Goal: Task Accomplishment & Management: Complete application form

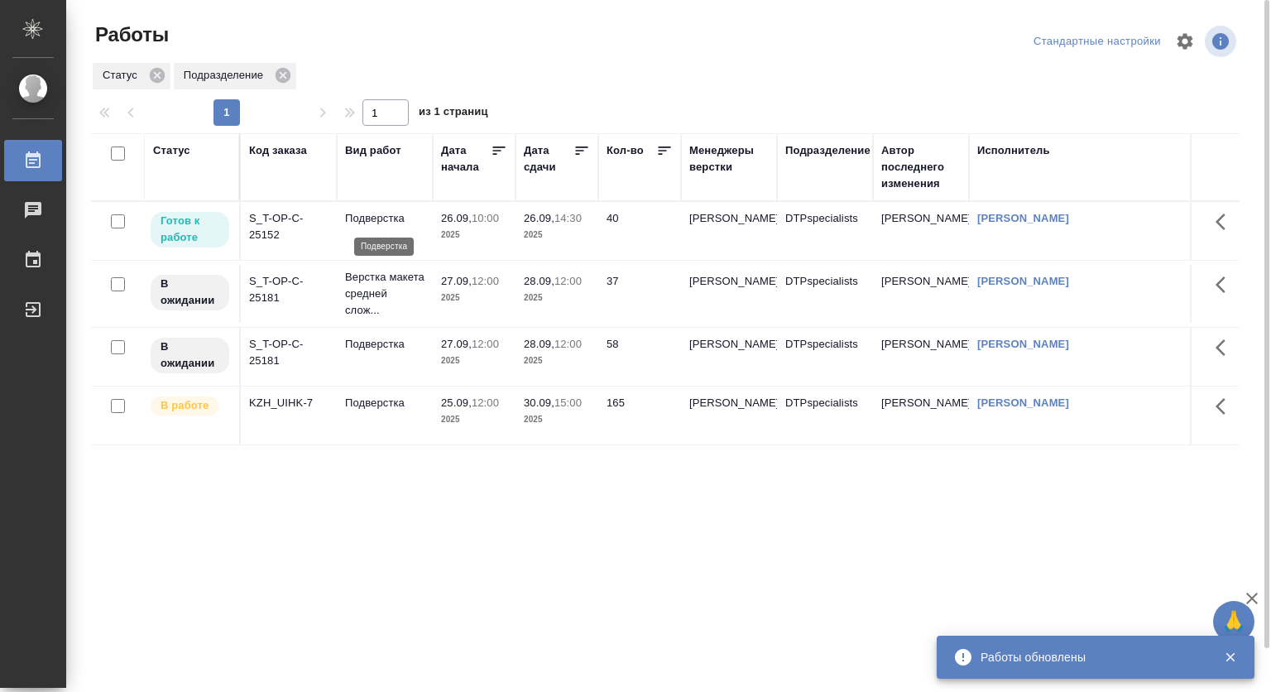
click at [410, 225] on p "Подверстка" at bounding box center [384, 218] width 79 height 17
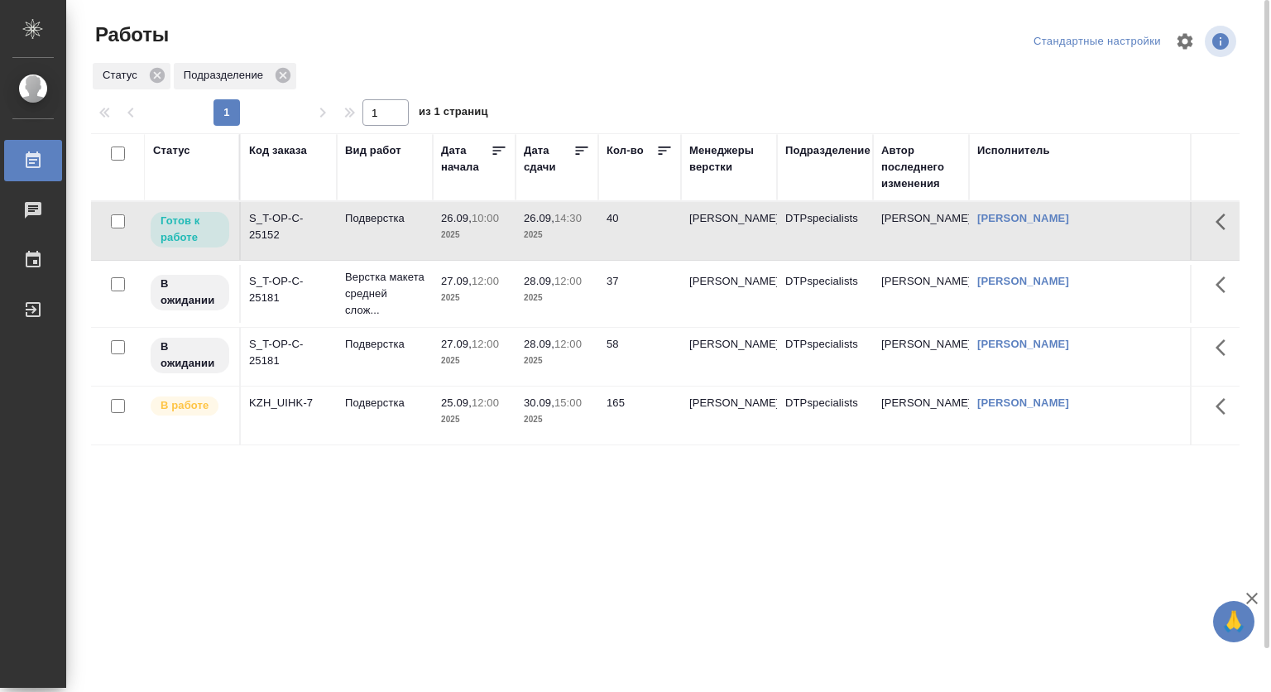
click at [400, 218] on p "Подверстка" at bounding box center [384, 218] width 79 height 17
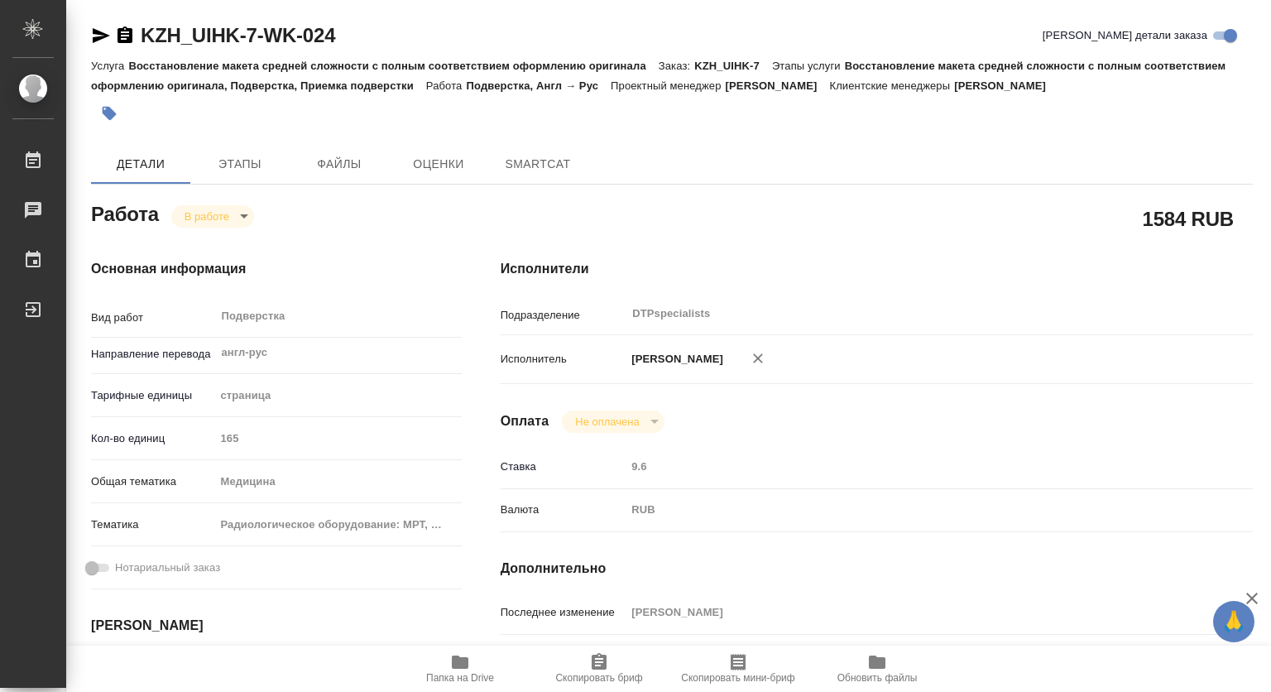
type textarea "x"
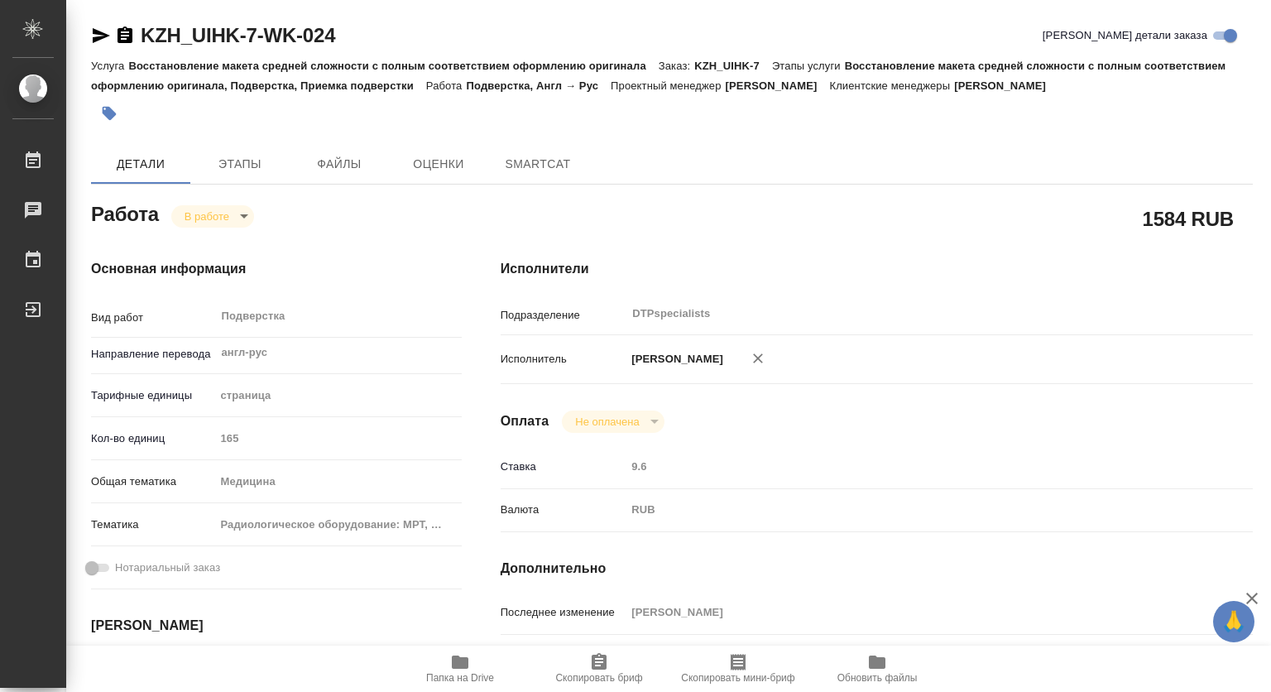
type textarea "x"
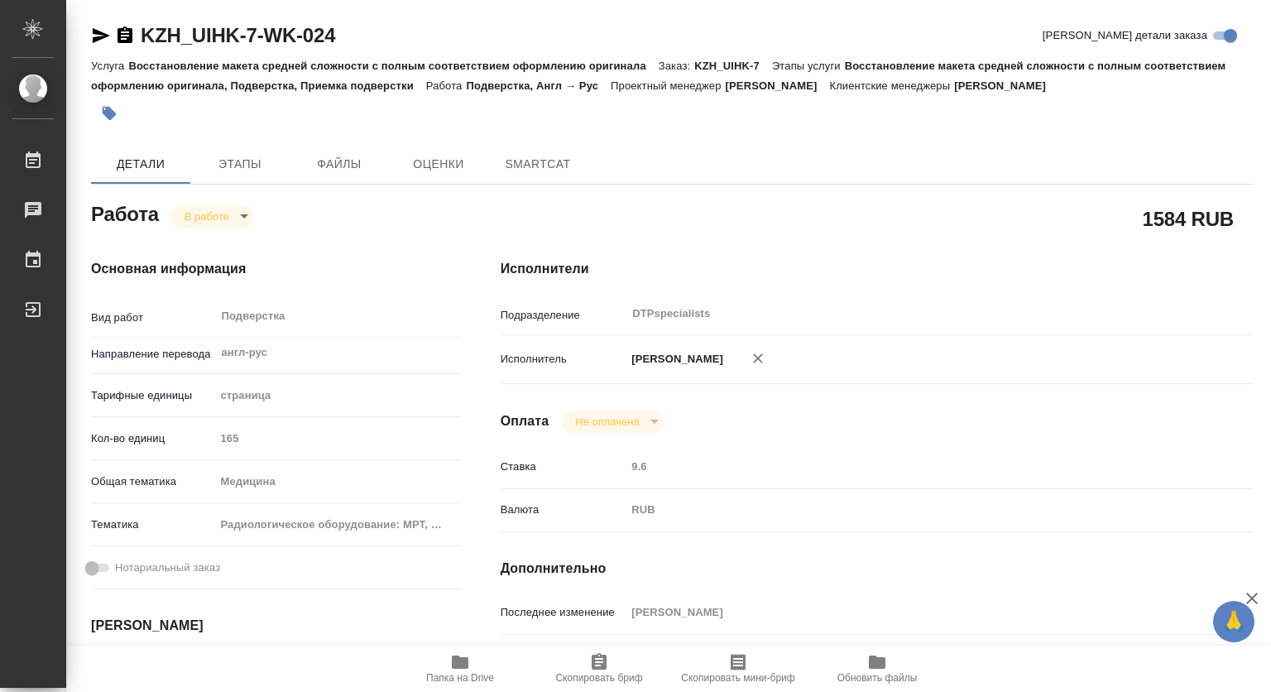
type textarea "x"
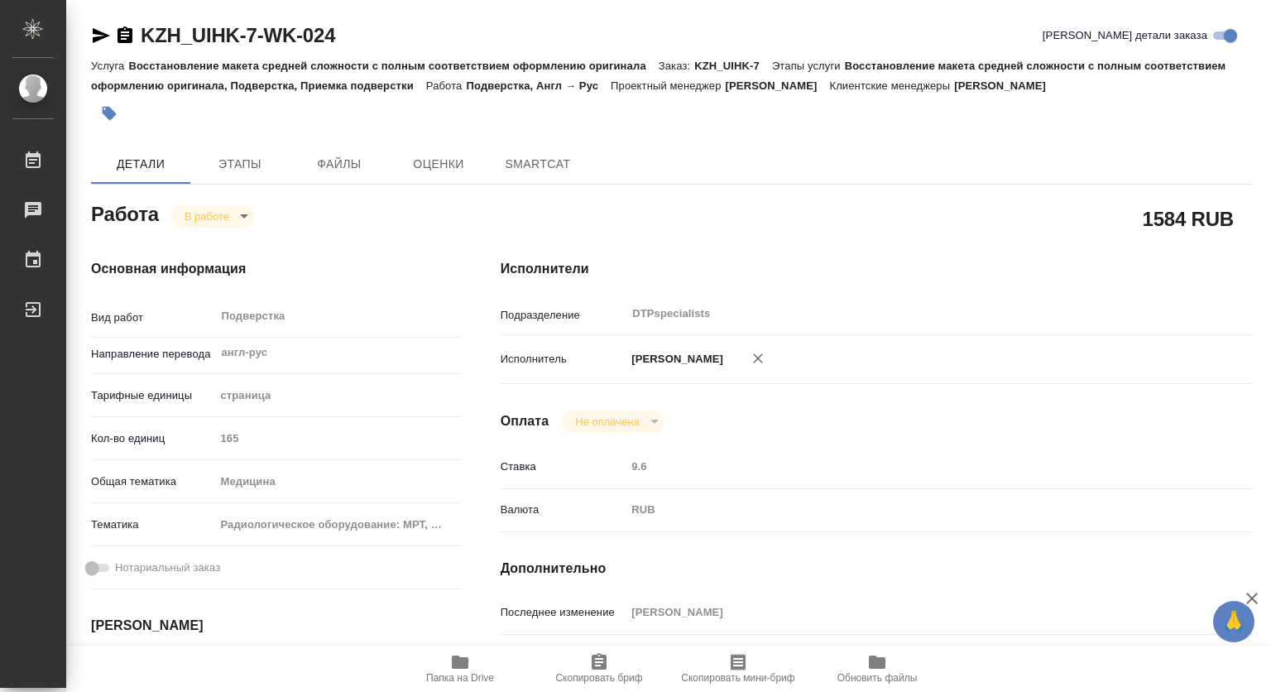
type textarea "x"
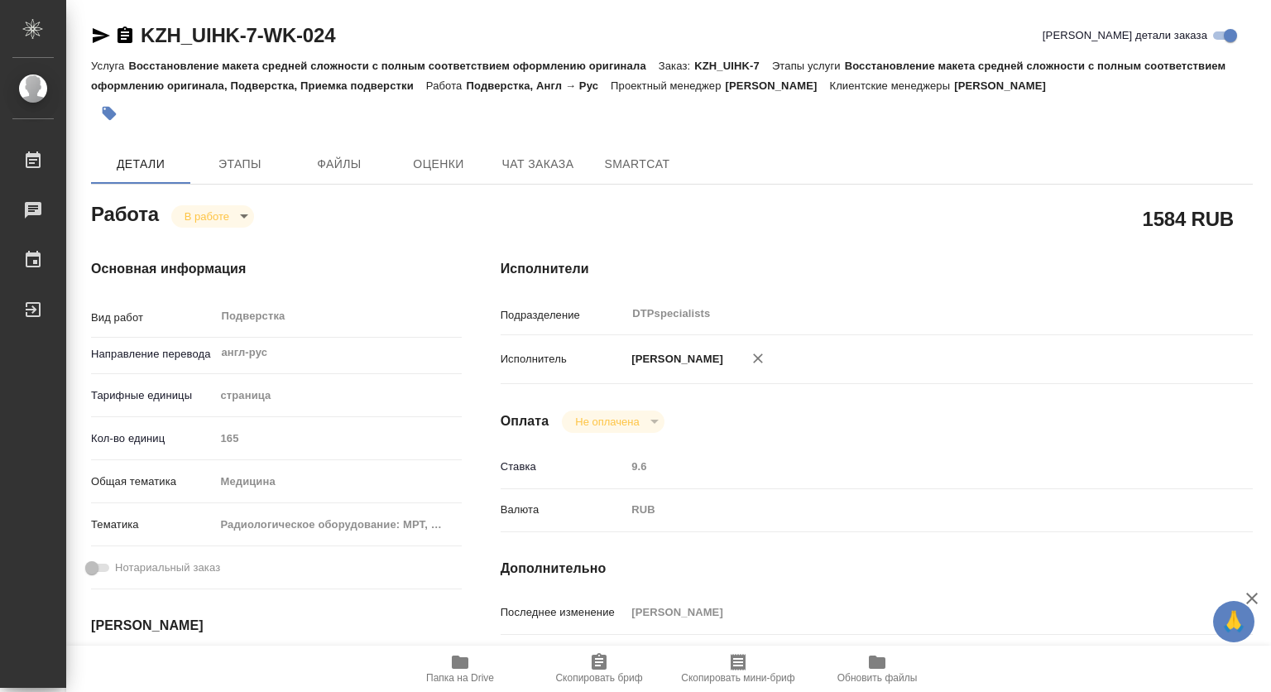
type textarea "x"
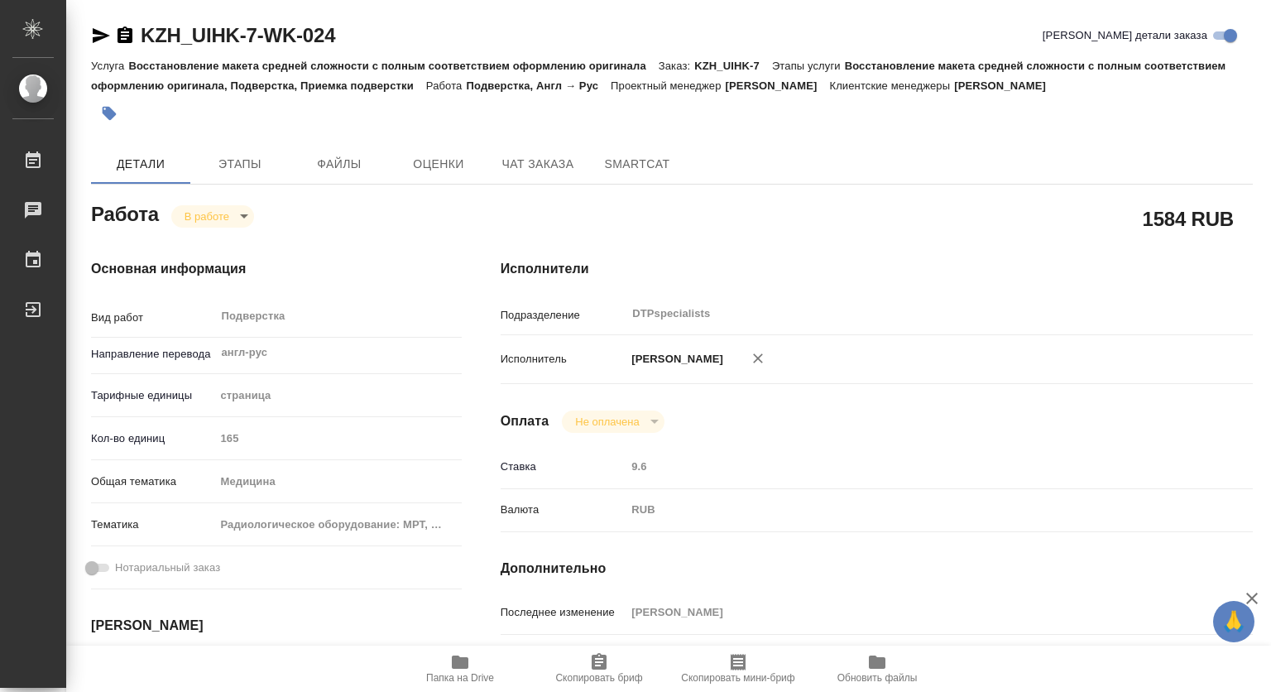
type textarea "x"
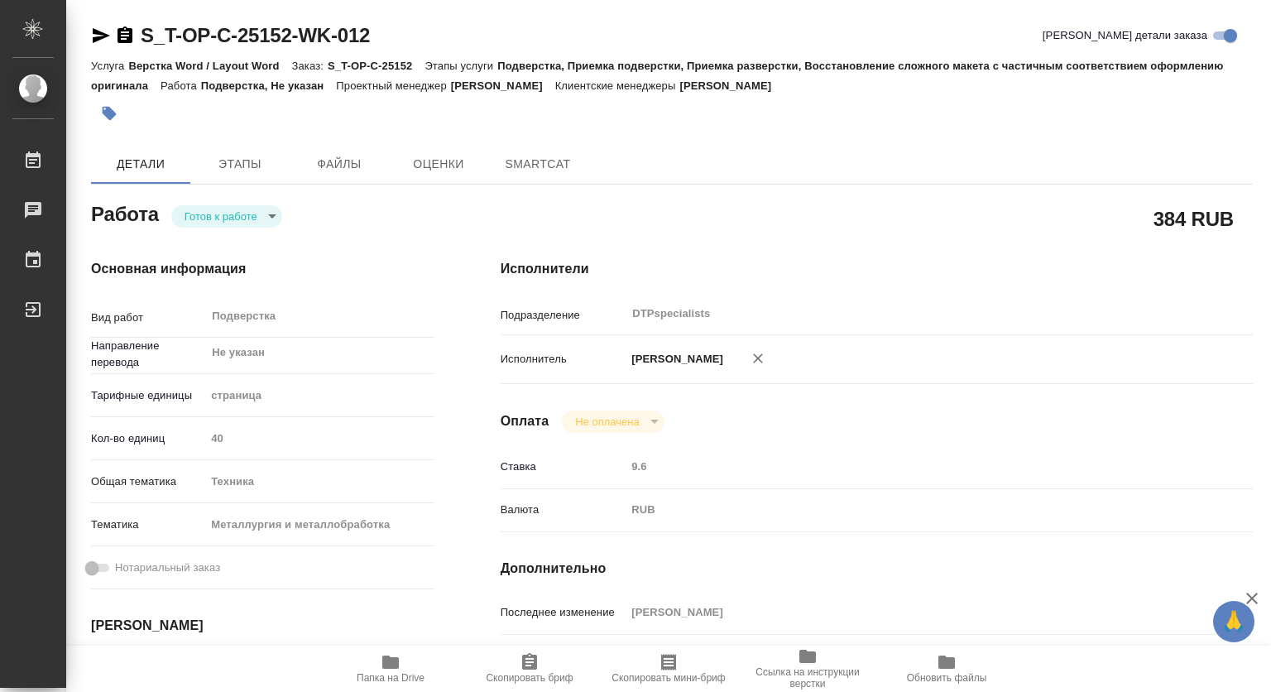
type textarea "x"
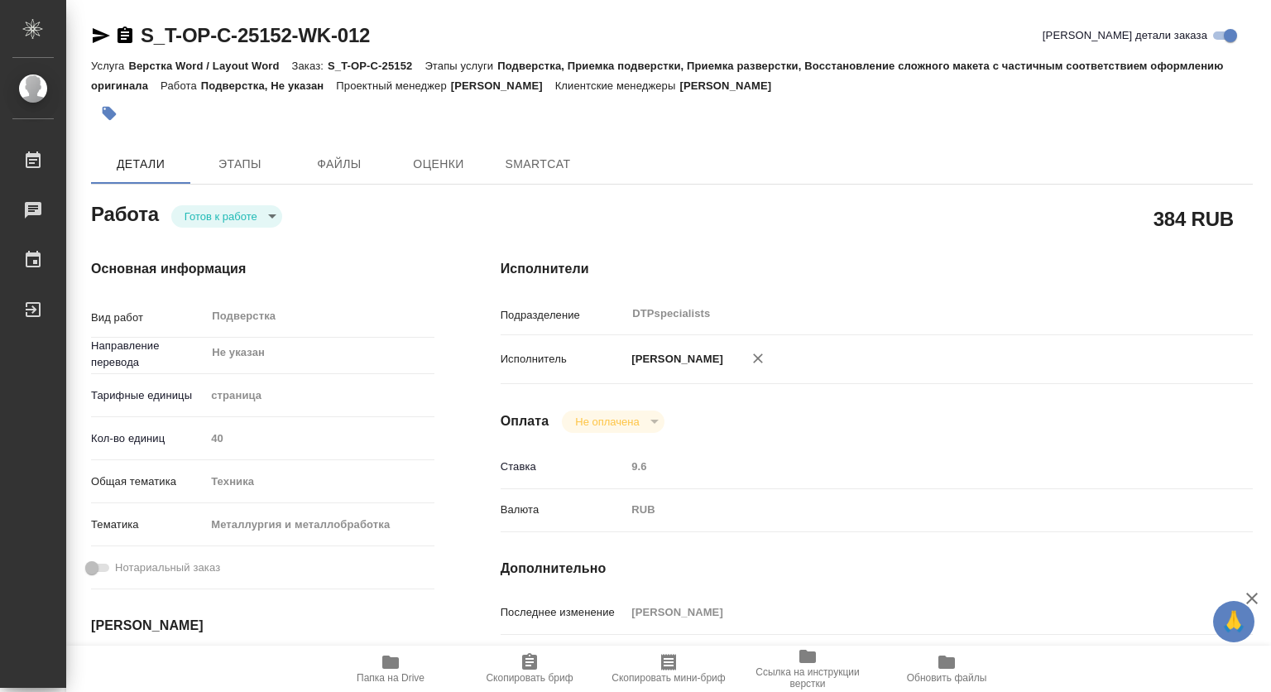
type textarea "x"
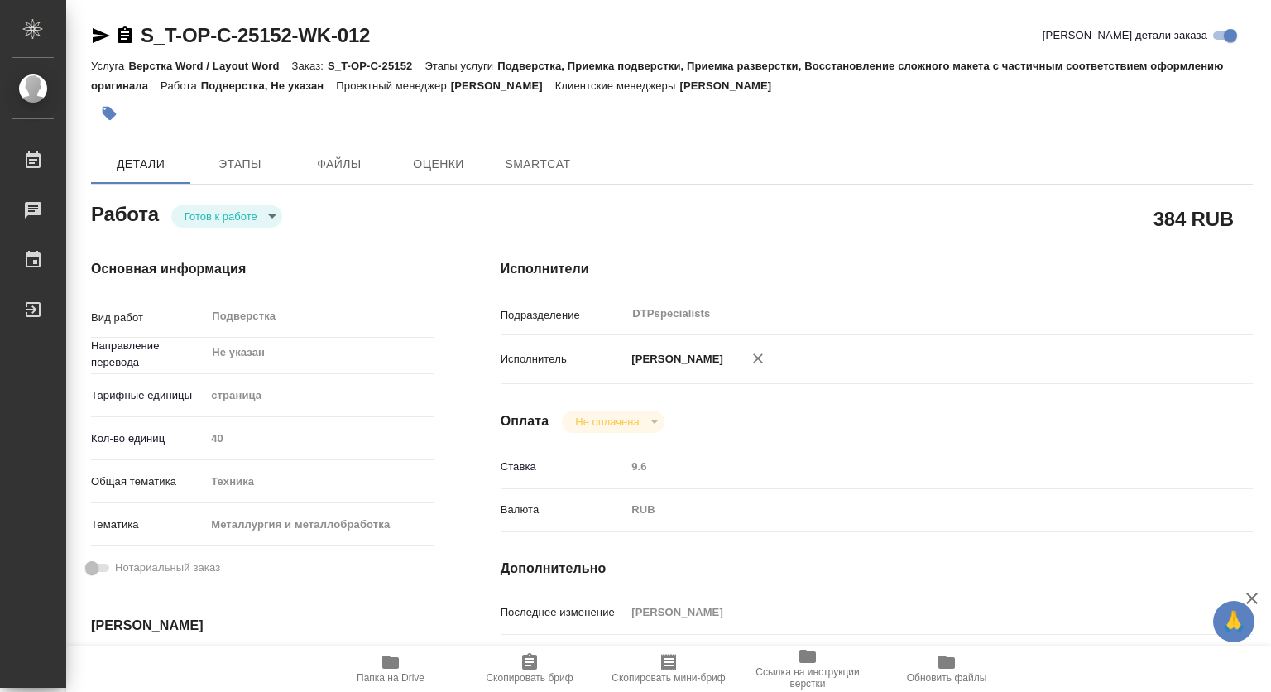
type textarea "x"
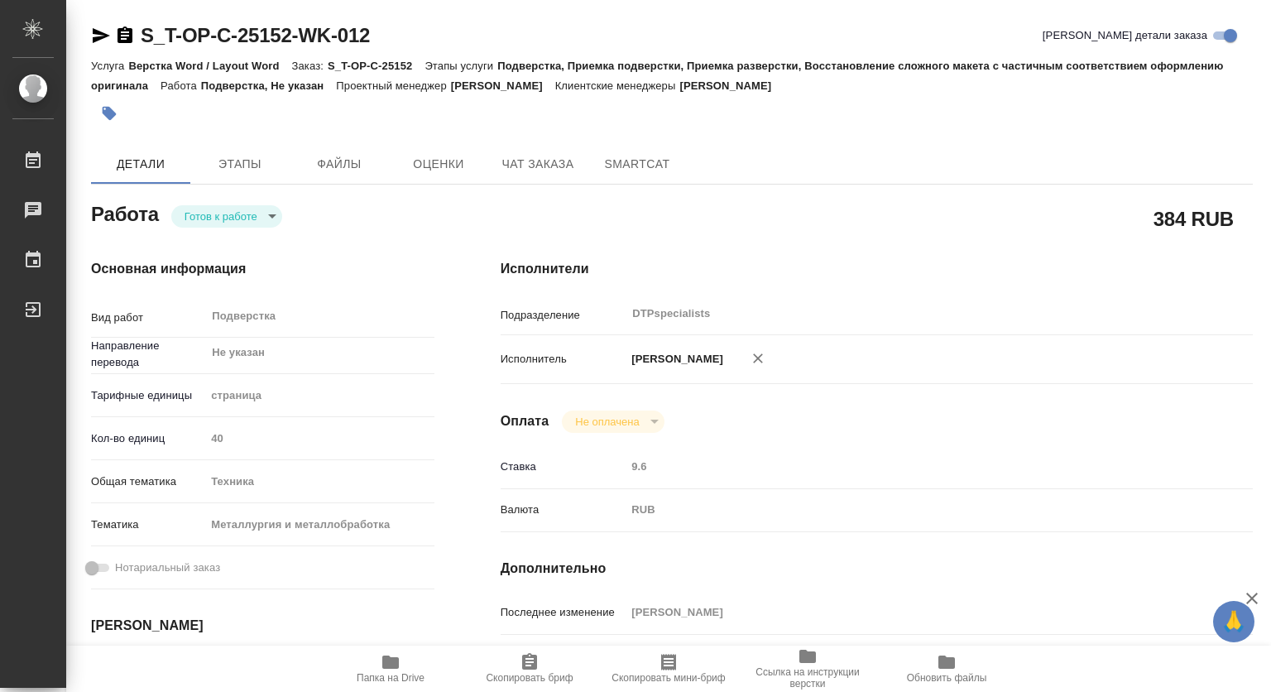
type textarea "x"
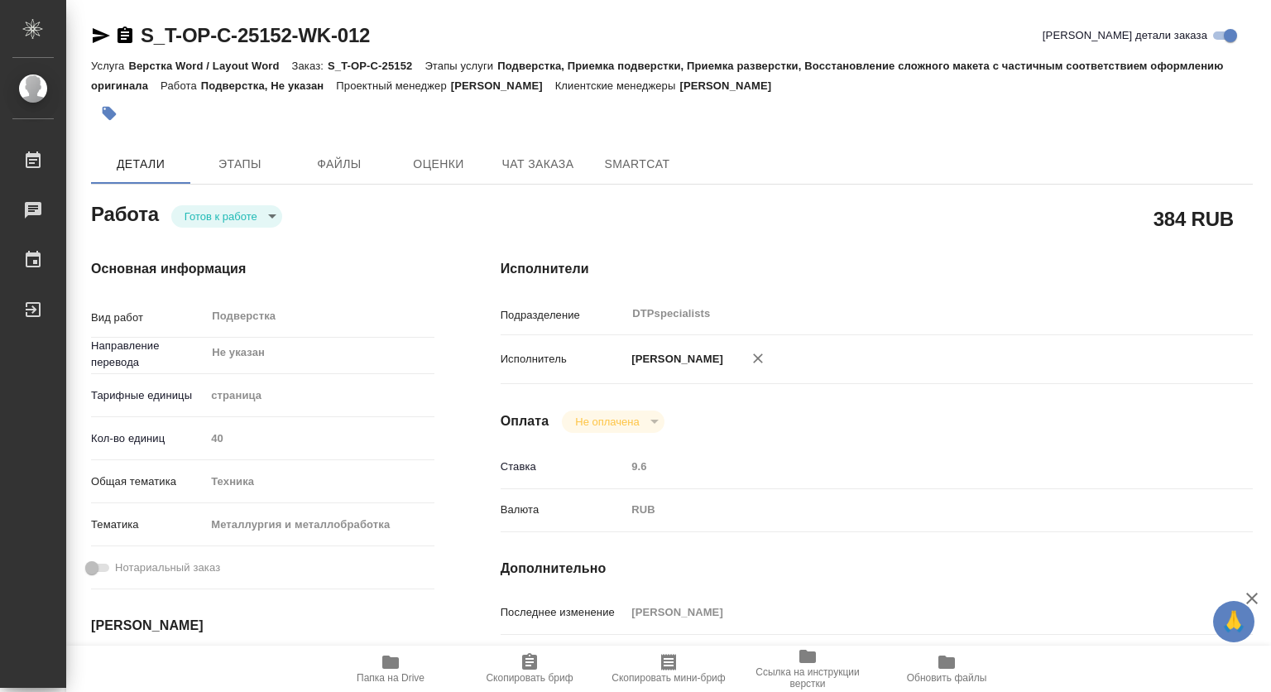
click at [204, 205] on body "🙏 .cls-1 fill:#fff; AWATERA Kovtun Svetlana Работы Чаты График Выйти S_T-OP-C-2…" at bounding box center [635, 346] width 1271 height 692
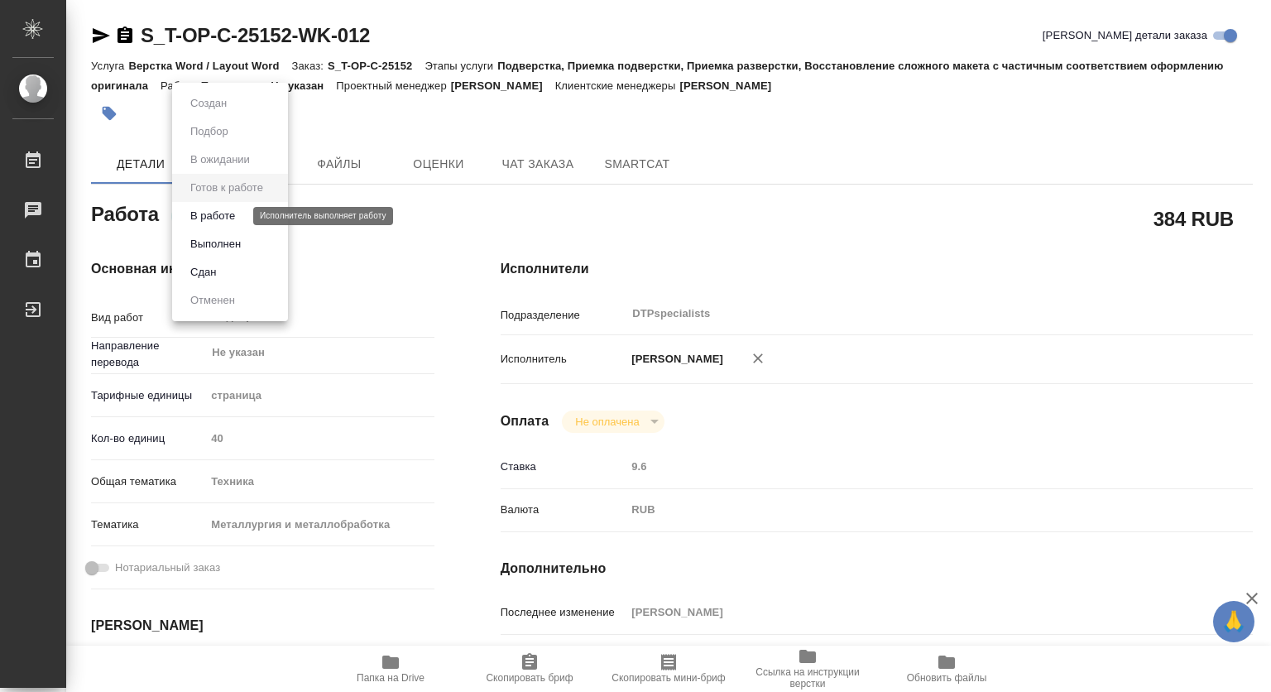
click at [218, 218] on button "В работе" at bounding box center [212, 216] width 55 height 18
type textarea "x"
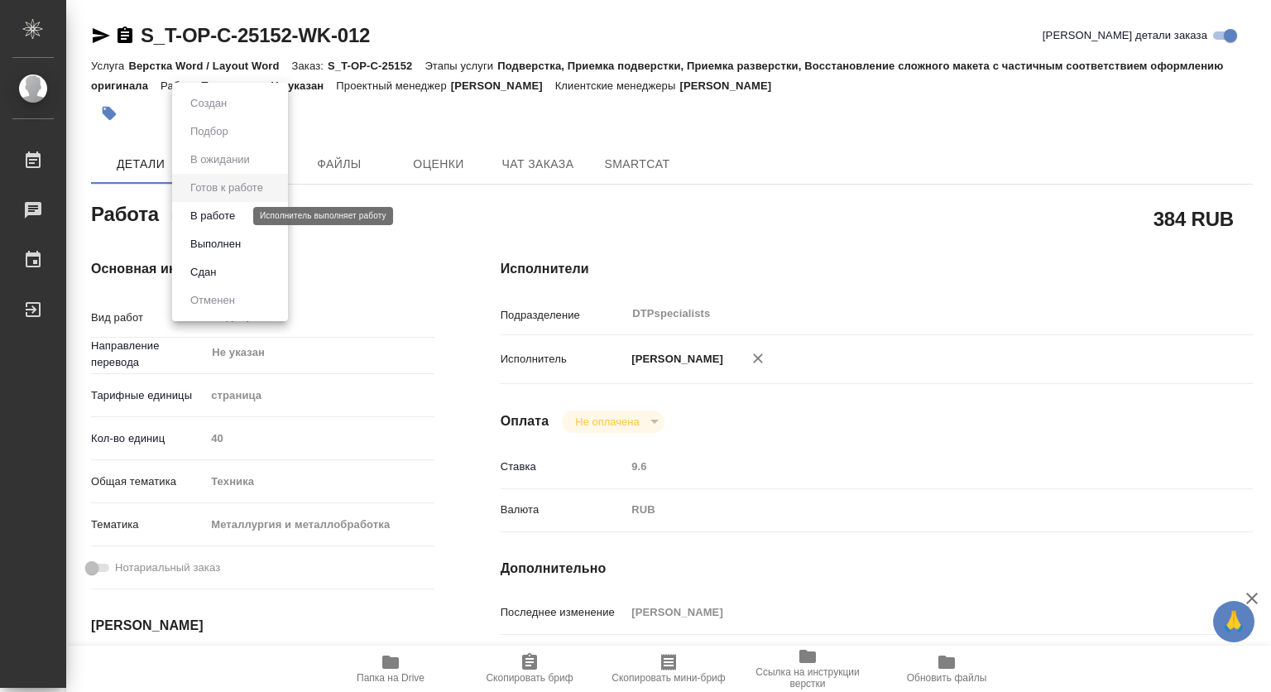
type textarea "x"
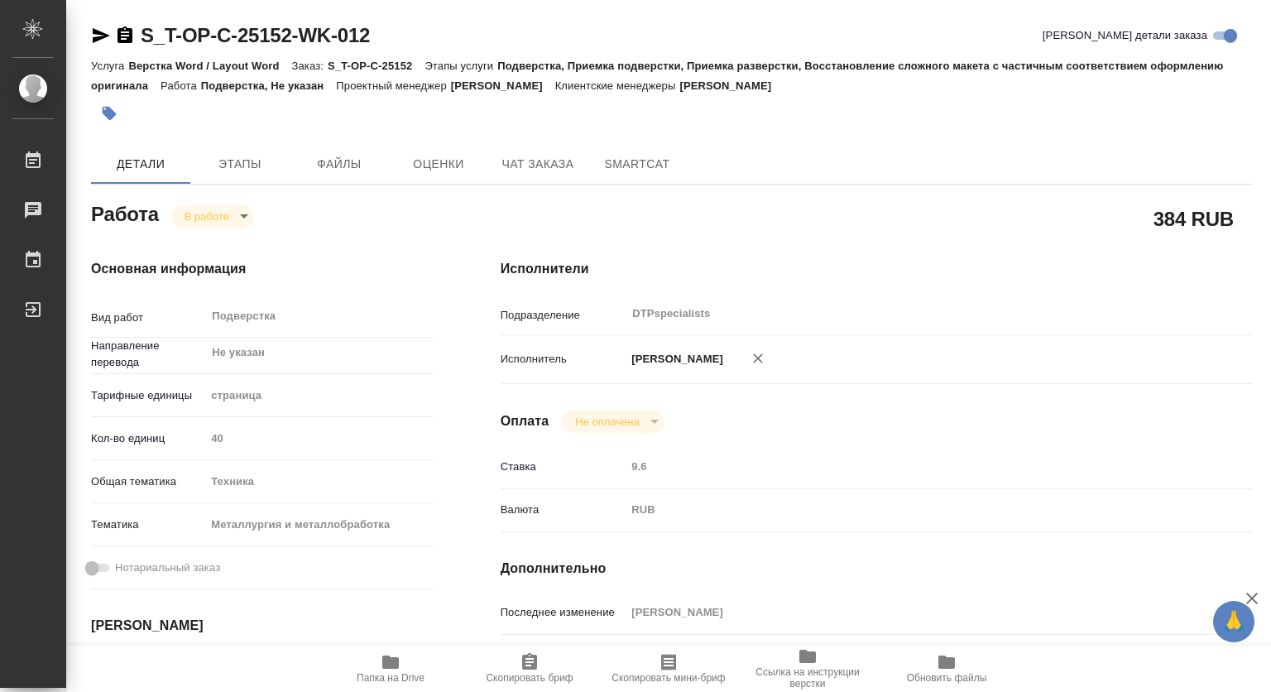
type textarea "x"
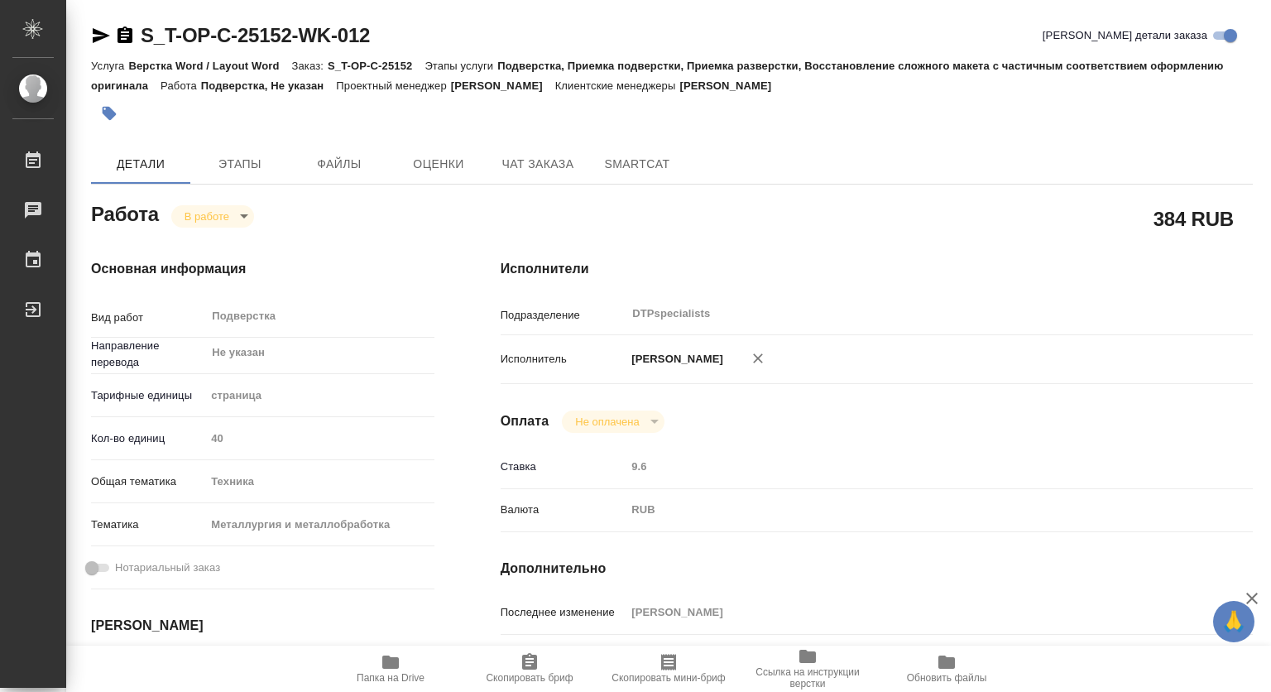
type textarea "x"
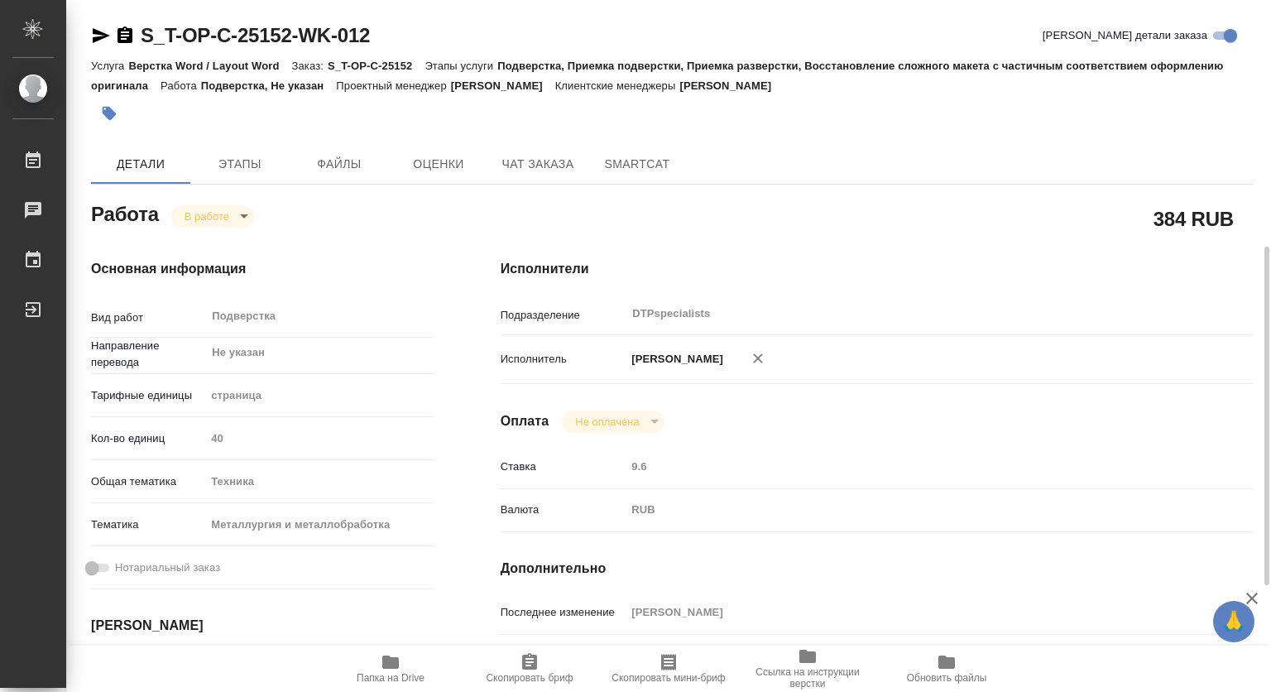
scroll to position [165, 0]
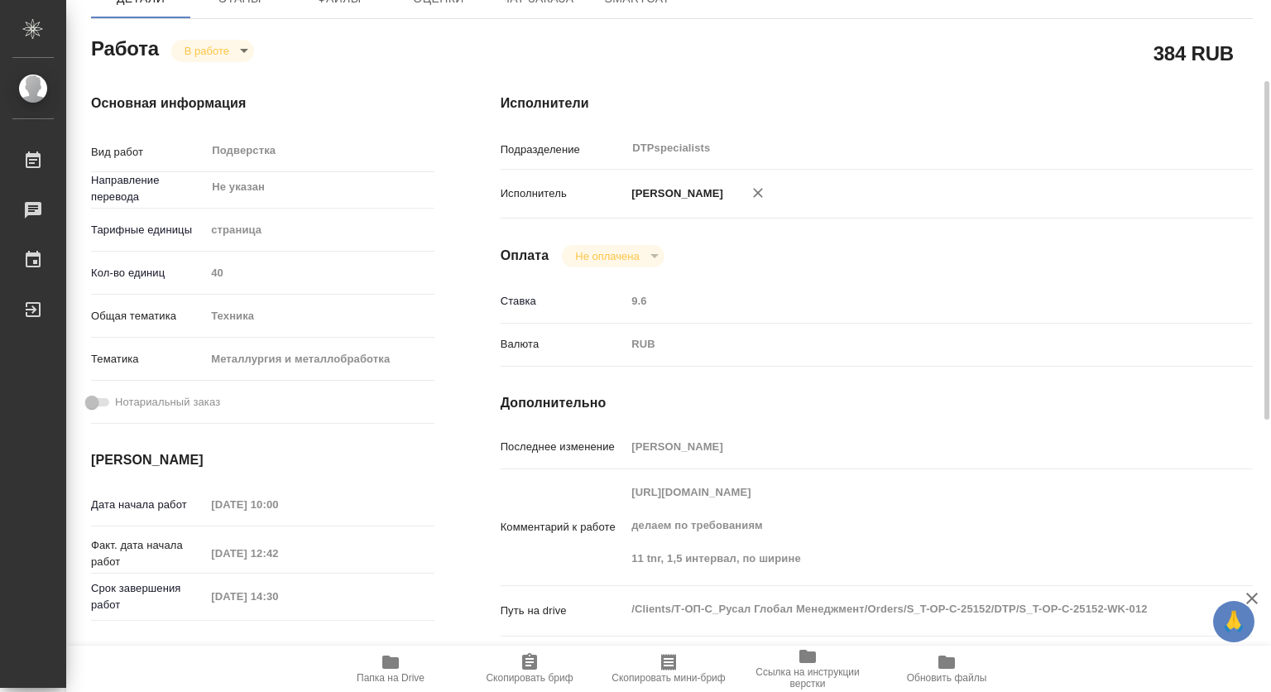
type textarea "x"
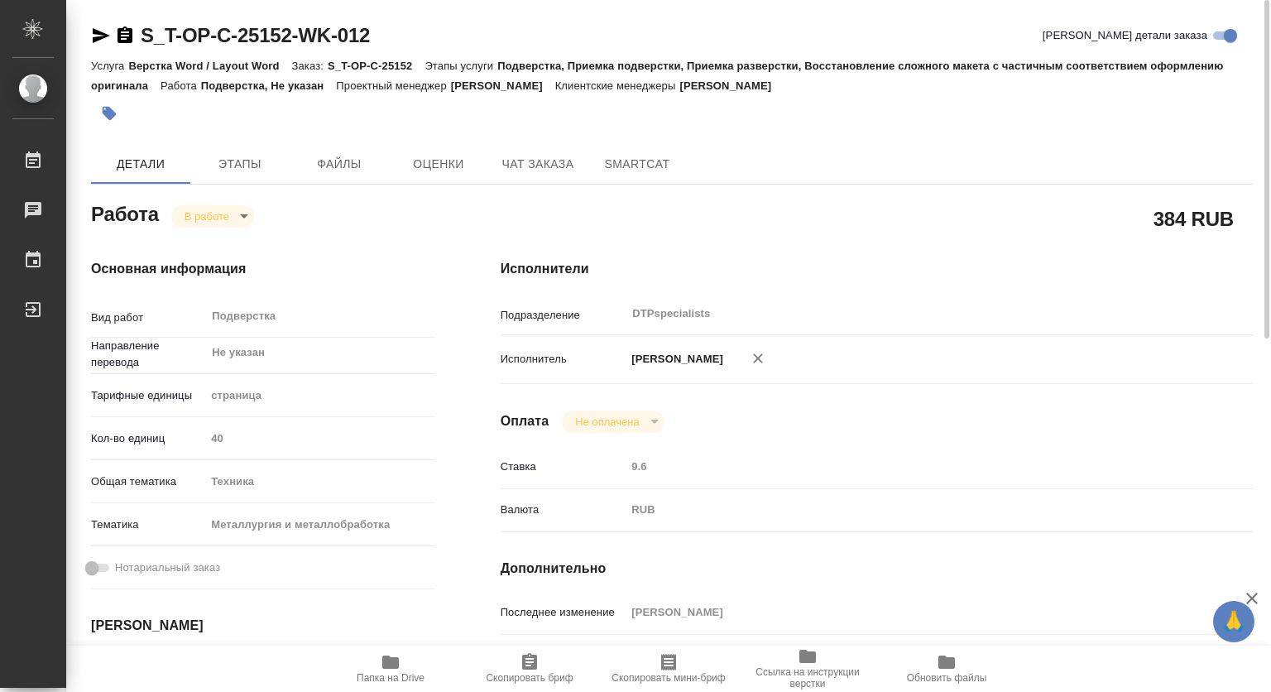
scroll to position [248, 0]
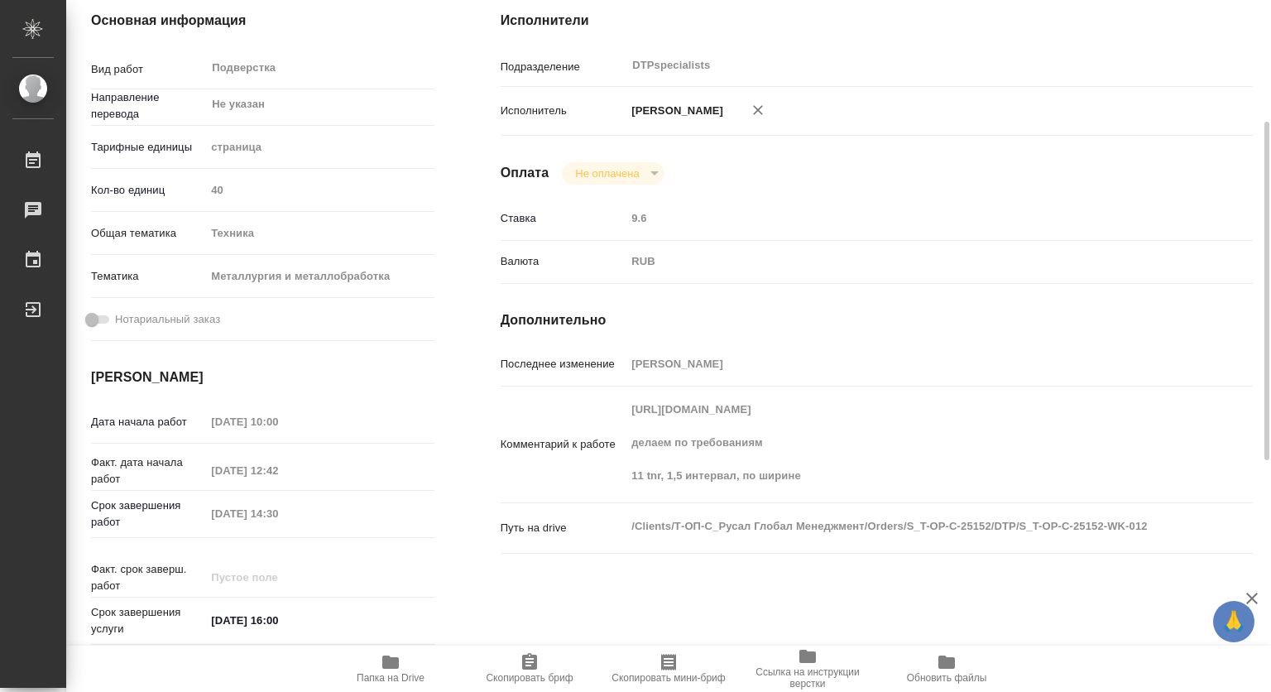
click at [629, 410] on div "https://drive.awatera.com/f/10386034 делаем по требованиям 11 tnr, 1,5 интервал…" at bounding box center [907, 444] width 564 height 103
click at [396, 663] on icon "button" at bounding box center [390, 661] width 17 height 13
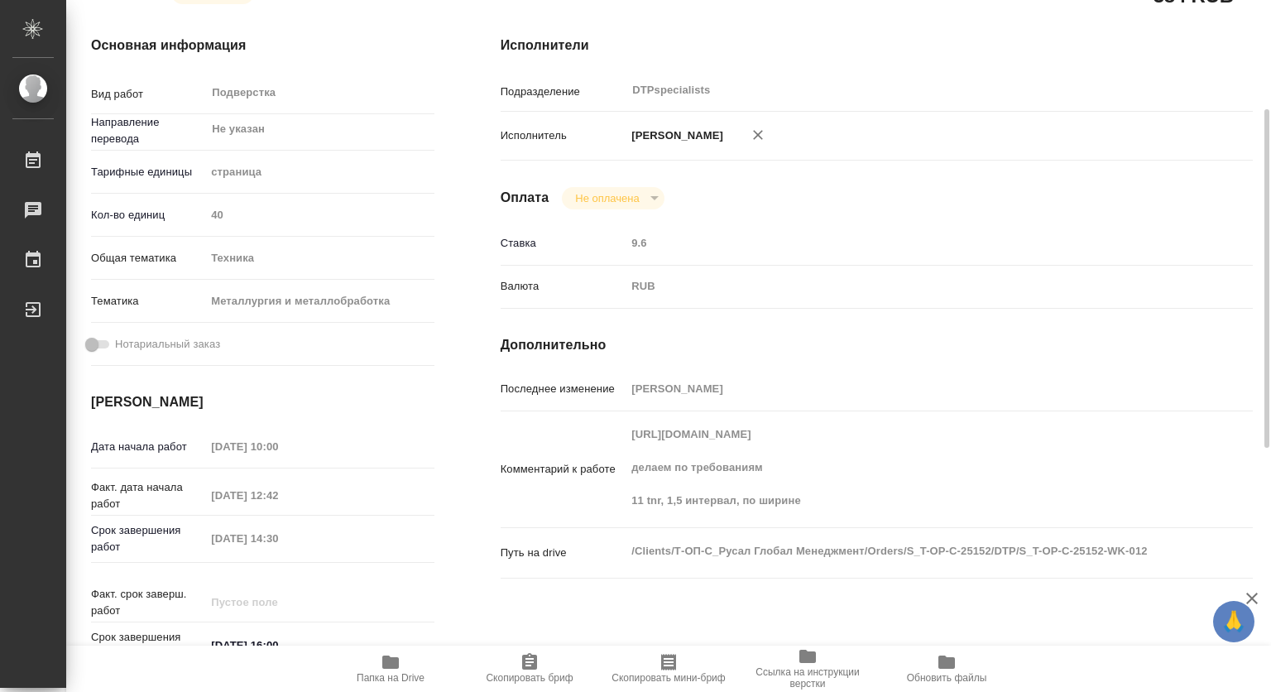
scroll to position [0, 0]
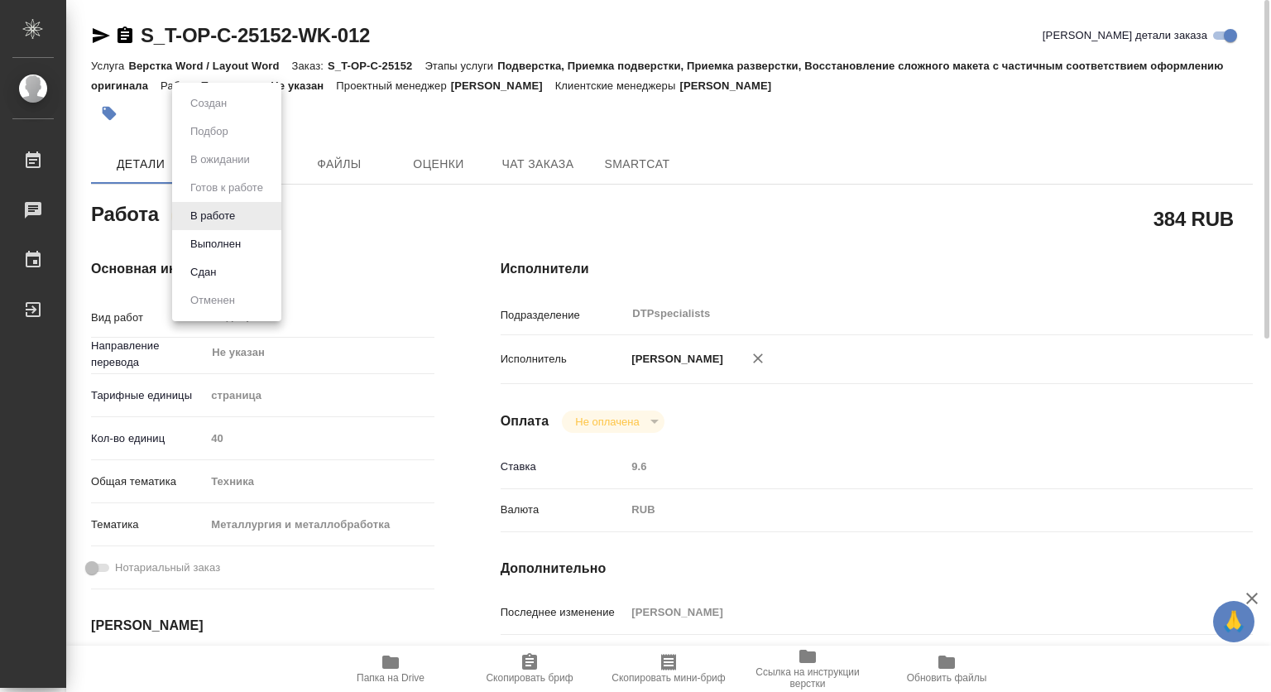
click at [191, 215] on body "🙏 .cls-1 fill:#fff; AWATERA Kovtun Svetlana Работы 0 Чаты График Выйти S_T-OP-C…" at bounding box center [635, 346] width 1271 height 692
click at [215, 248] on button "Выполнен" at bounding box center [215, 244] width 60 height 18
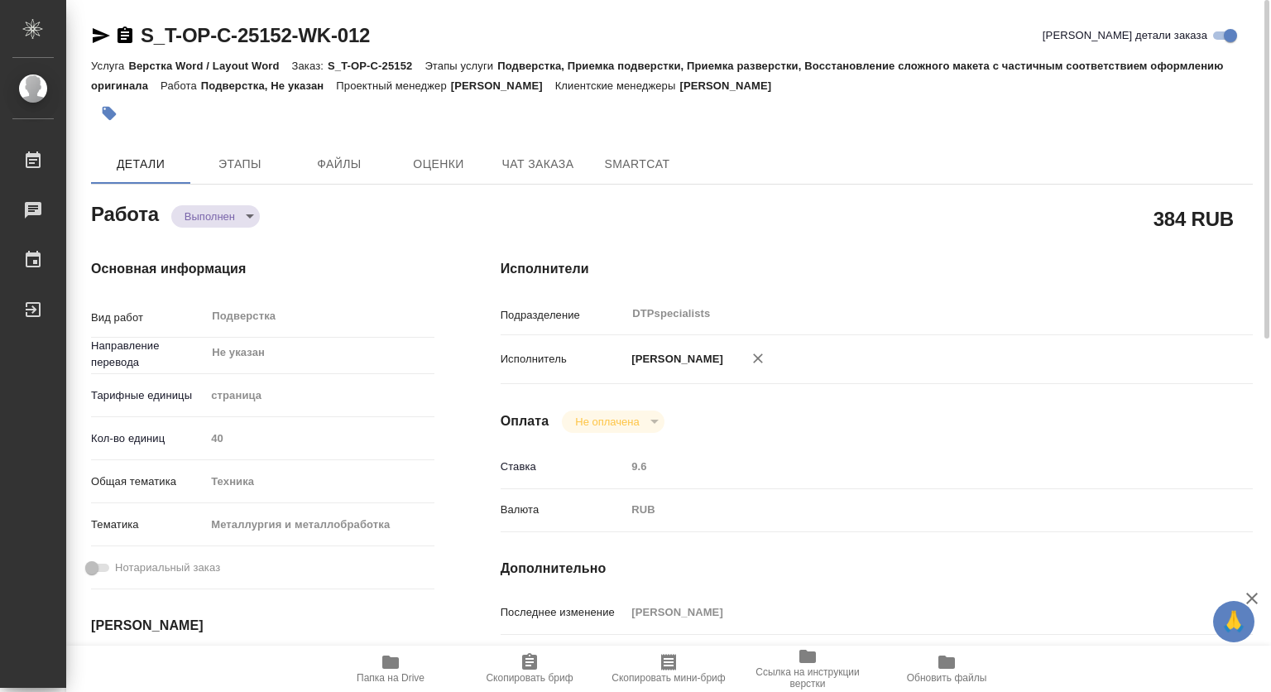
type textarea "x"
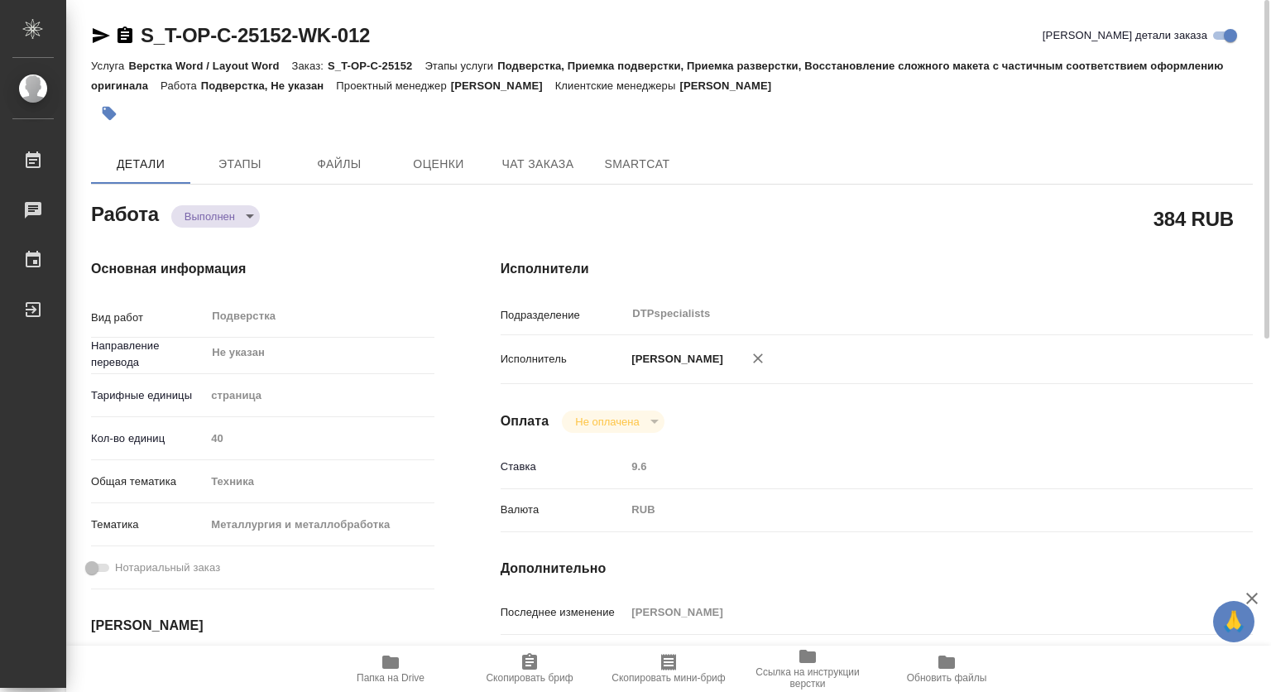
type textarea "x"
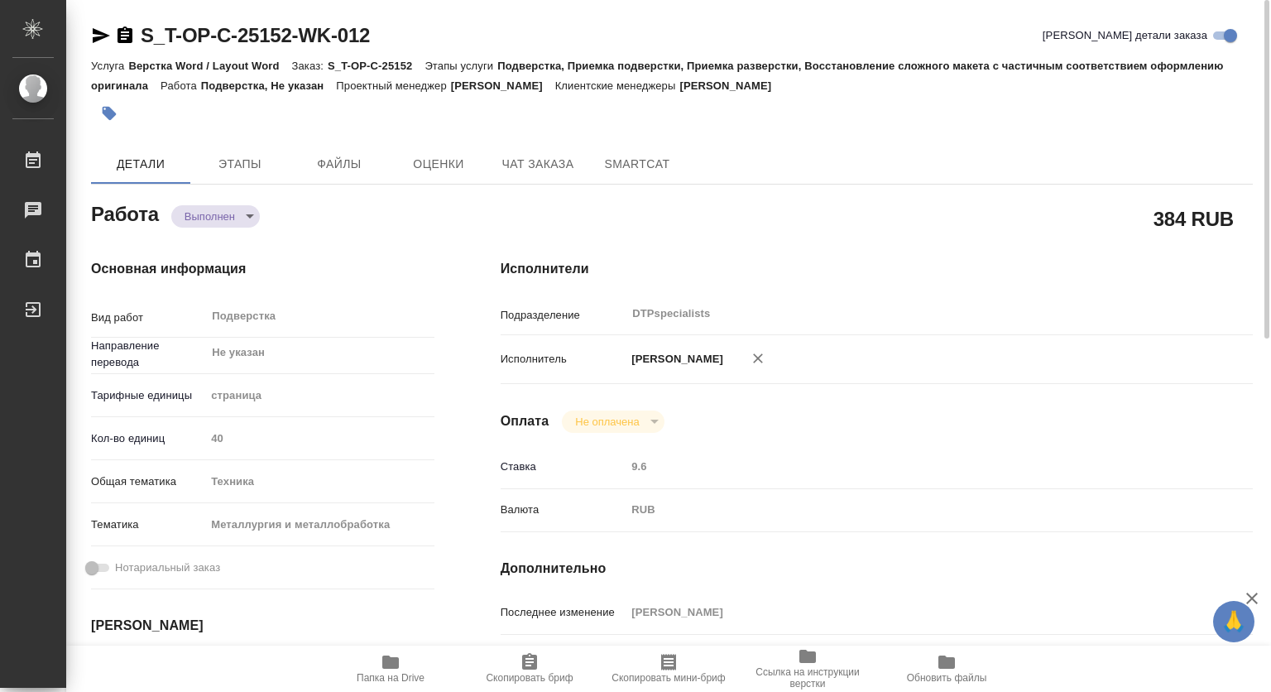
type textarea "x"
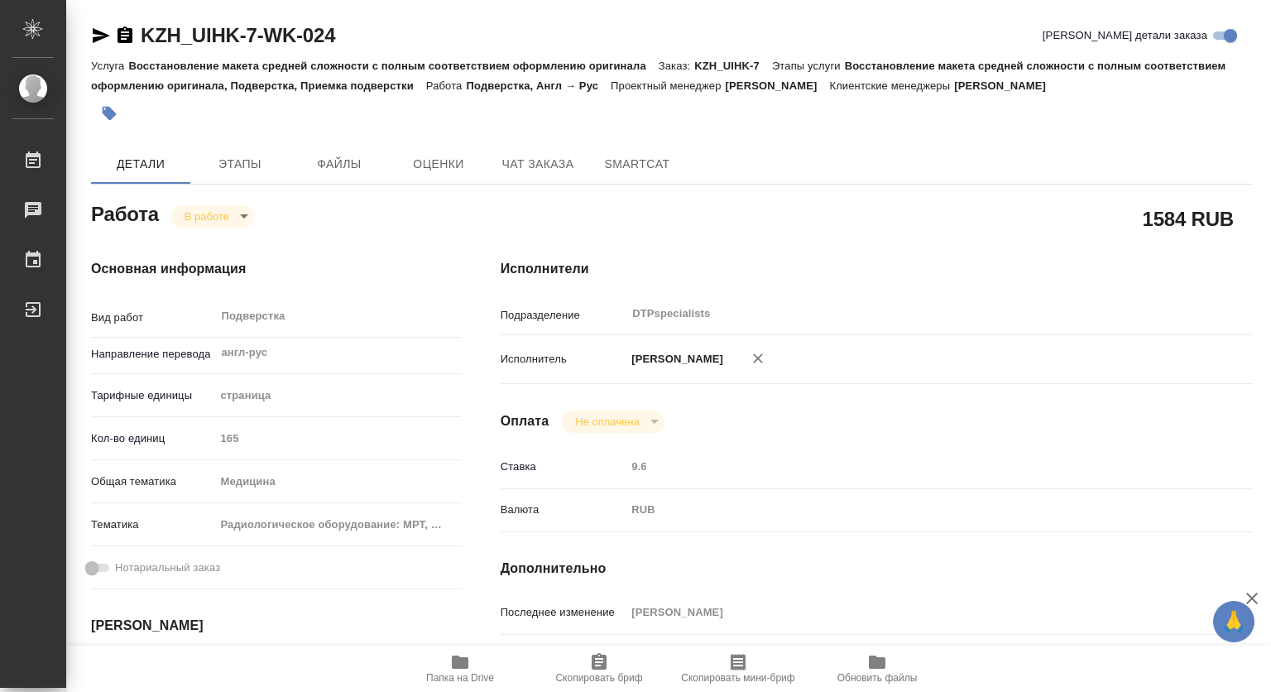
click at [456, 672] on span "Папка на Drive" at bounding box center [460, 678] width 68 height 12
